Goal: Check status

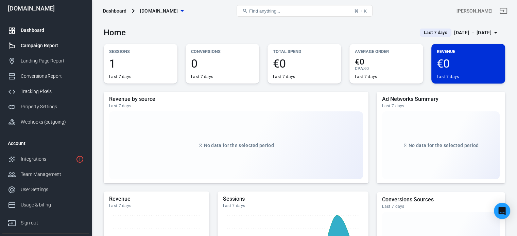
click at [52, 45] on div "Campaign Report" at bounding box center [52, 45] width 63 height 7
